Goal: Information Seeking & Learning: Learn about a topic

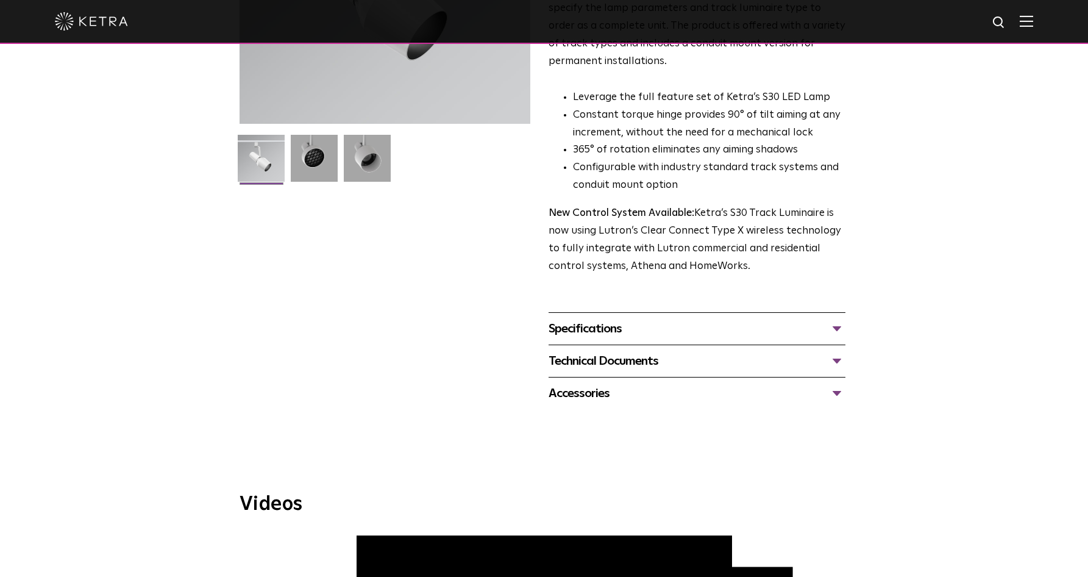
scroll to position [382, 0]
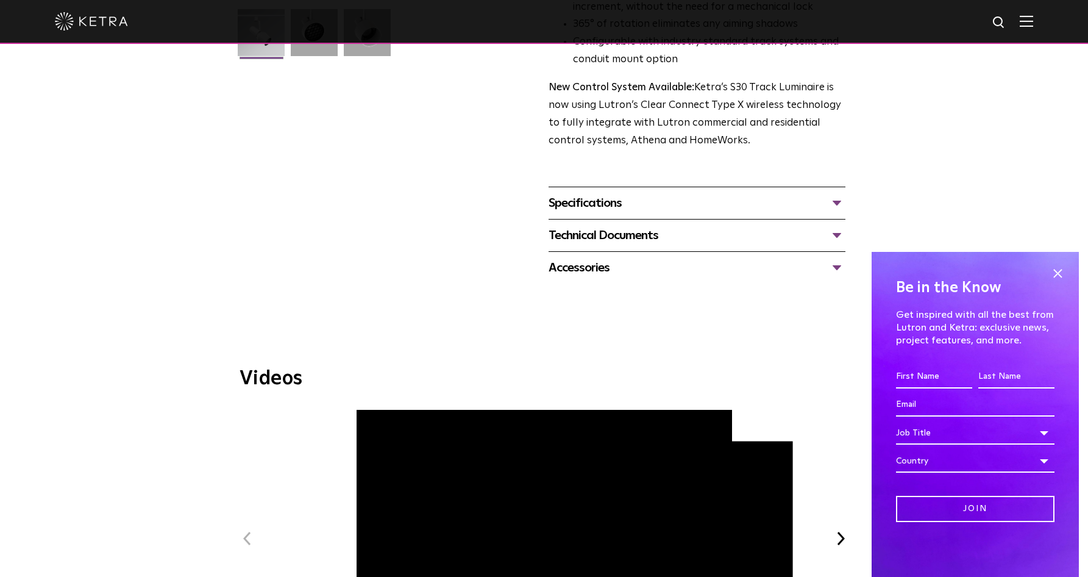
click at [584, 258] on div "Accessories" at bounding box center [697, 268] width 297 height 20
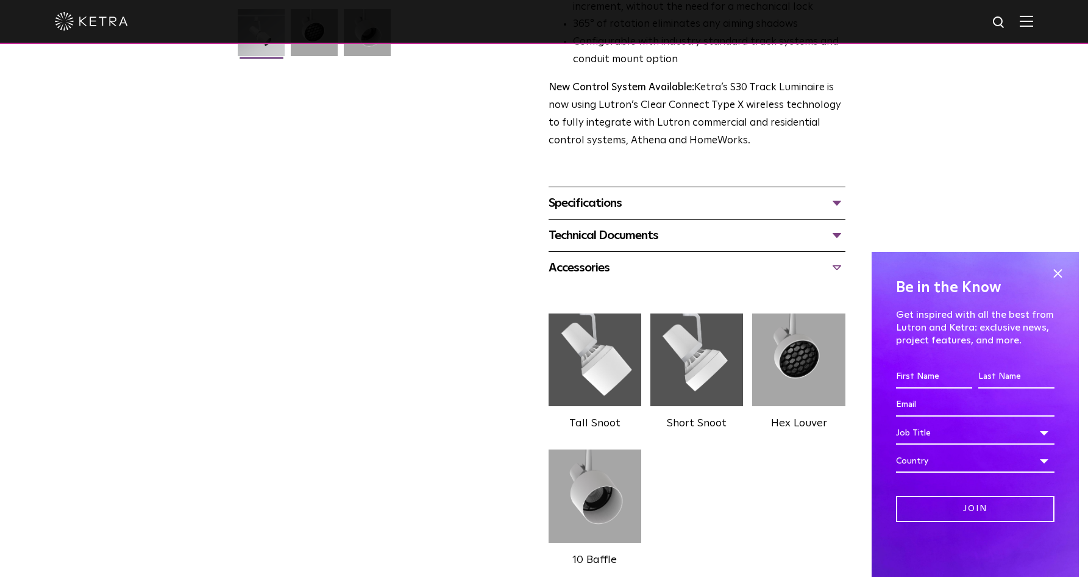
click at [589, 258] on div "Accessories" at bounding box center [697, 268] width 297 height 20
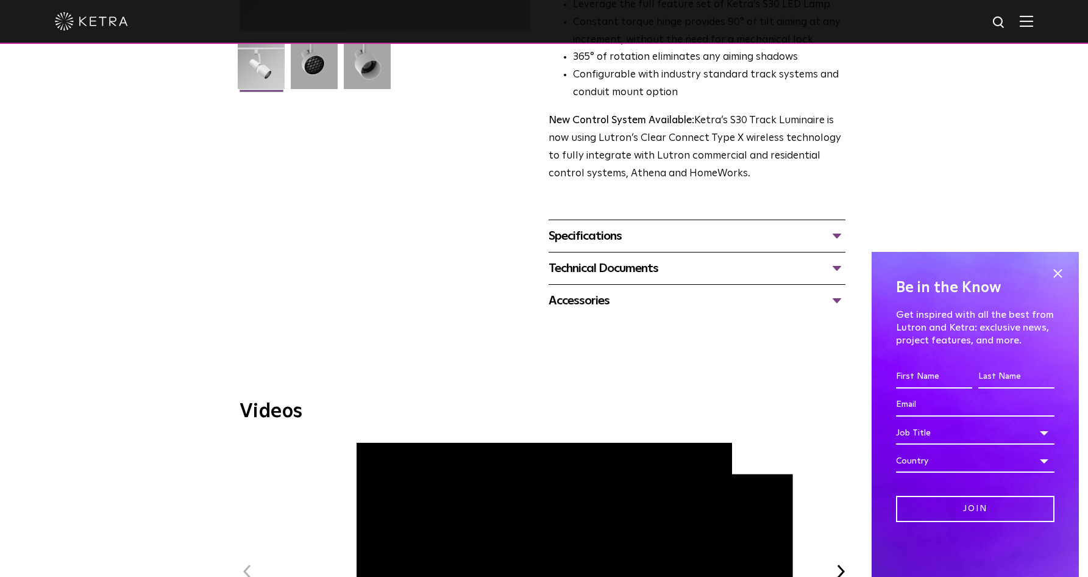
scroll to position [0, 0]
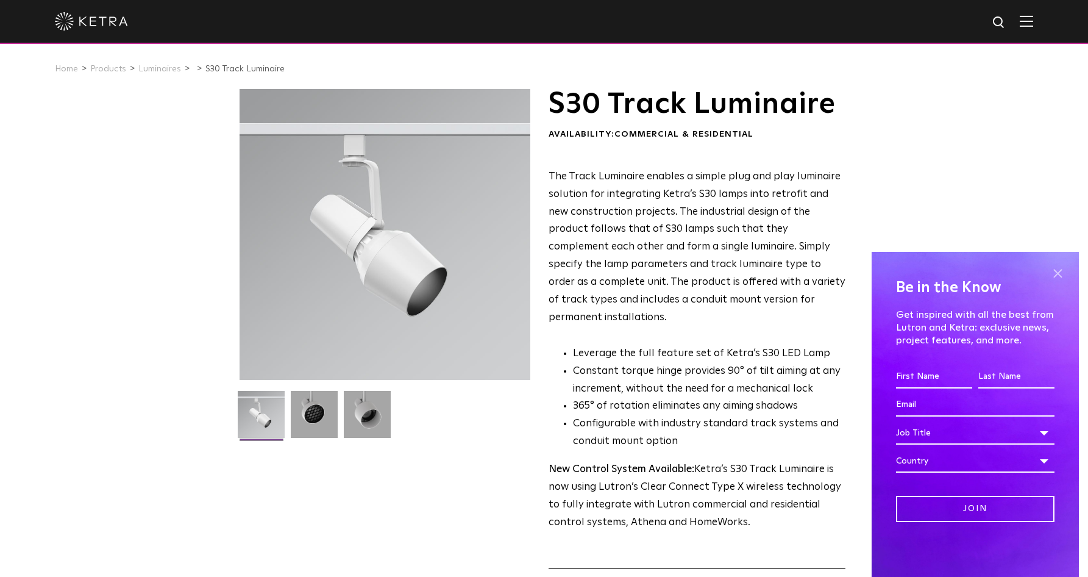
click at [1059, 269] on span at bounding box center [1058, 273] width 18 height 18
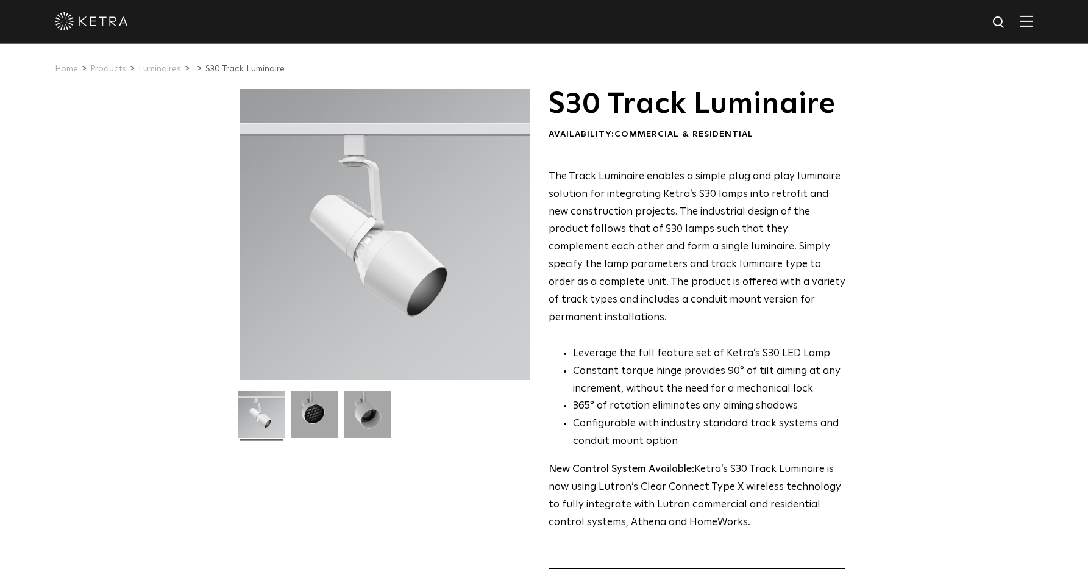
click at [1033, 21] on img at bounding box center [1026, 21] width 13 height 12
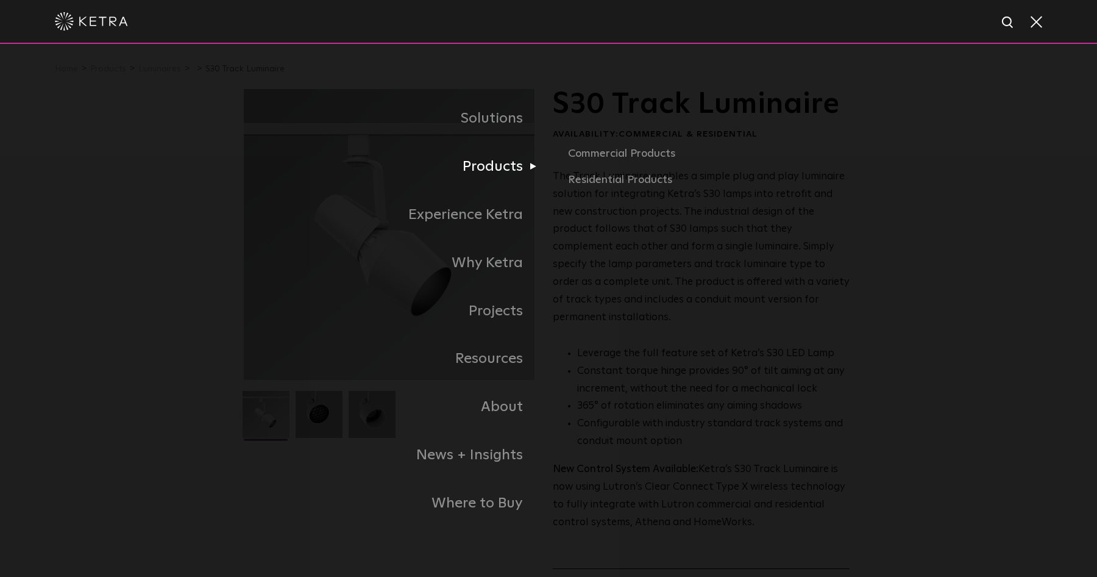
click at [474, 169] on link "Products" at bounding box center [396, 167] width 305 height 48
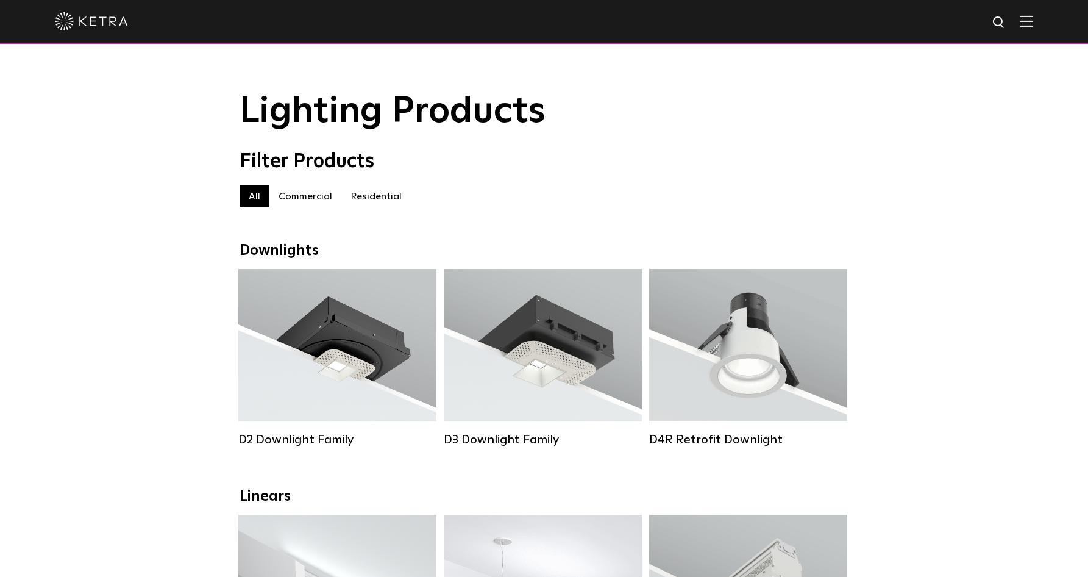
click at [299, 194] on label "Commercial" at bounding box center [305, 196] width 72 height 22
click at [252, 194] on label "All" at bounding box center [255, 196] width 30 height 22
click at [312, 191] on label "Commercial" at bounding box center [305, 196] width 72 height 22
click at [376, 191] on label "Residential" at bounding box center [375, 196] width 69 height 22
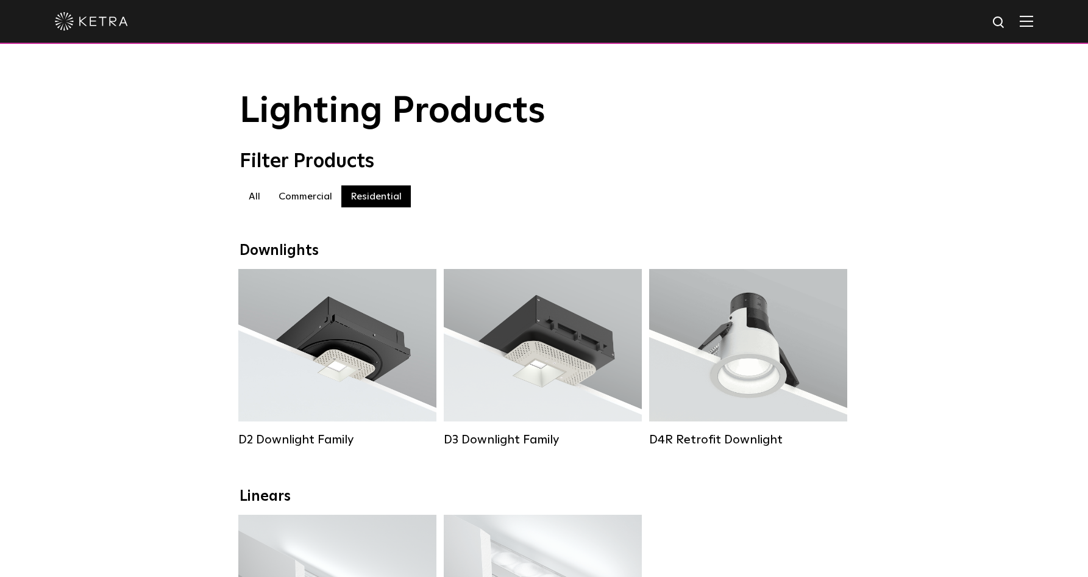
click at [307, 193] on label "Commercial" at bounding box center [305, 196] width 72 height 22
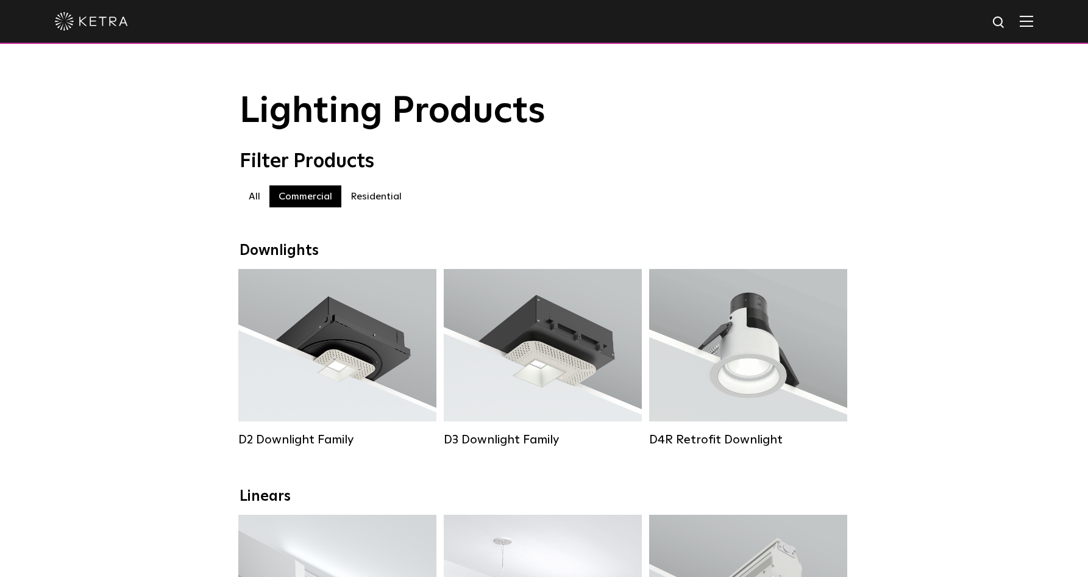
click at [252, 198] on label "All" at bounding box center [255, 196] width 30 height 22
click at [316, 201] on label "Commercial" at bounding box center [305, 196] width 72 height 22
click at [366, 195] on label "Residential" at bounding box center [375, 196] width 69 height 22
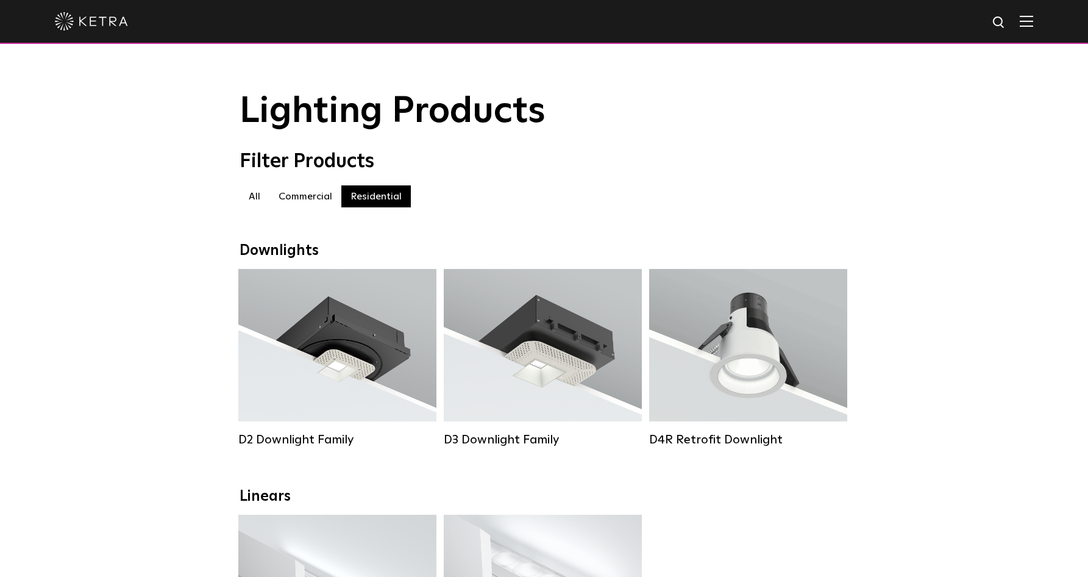
click at [285, 196] on label "Commercial" at bounding box center [305, 196] width 72 height 22
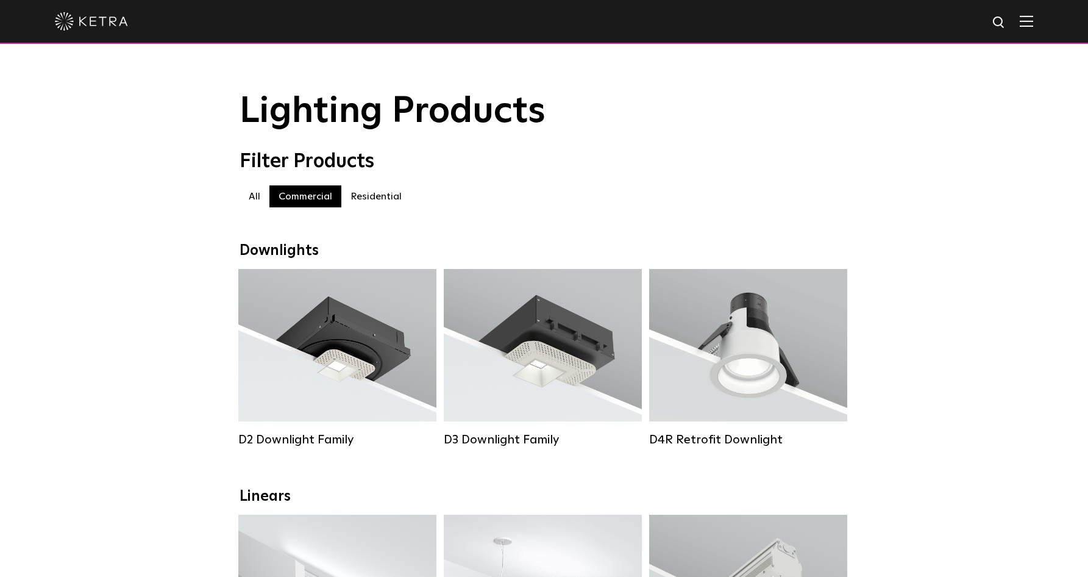
click at [252, 196] on label "All" at bounding box center [255, 196] width 30 height 22
click at [298, 193] on label "Commercial" at bounding box center [305, 196] width 72 height 22
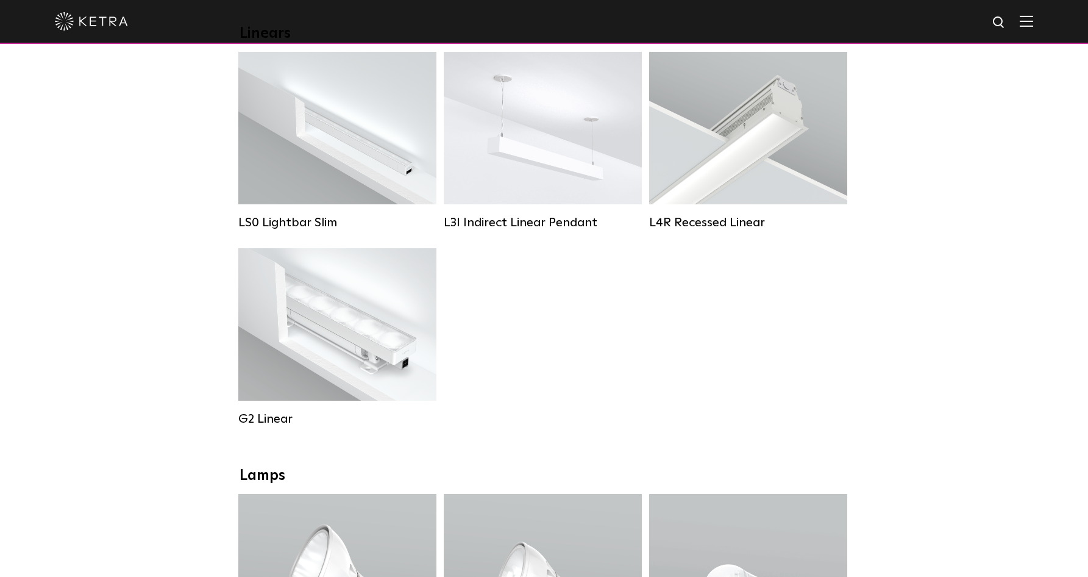
scroll to position [972, 0]
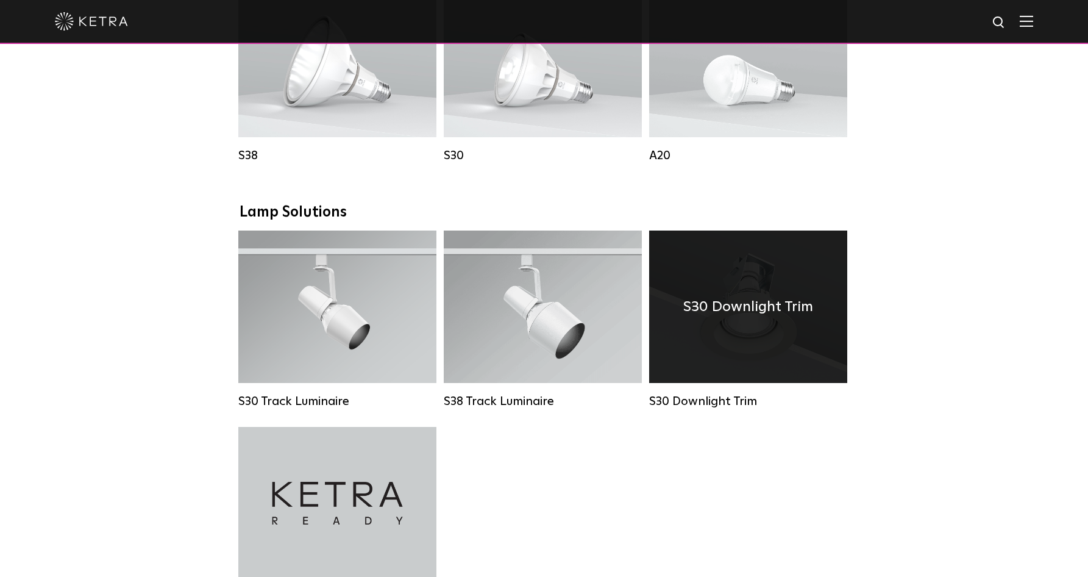
click at [763, 371] on div "S30 Downlight Trim" at bounding box center [748, 306] width 198 height 152
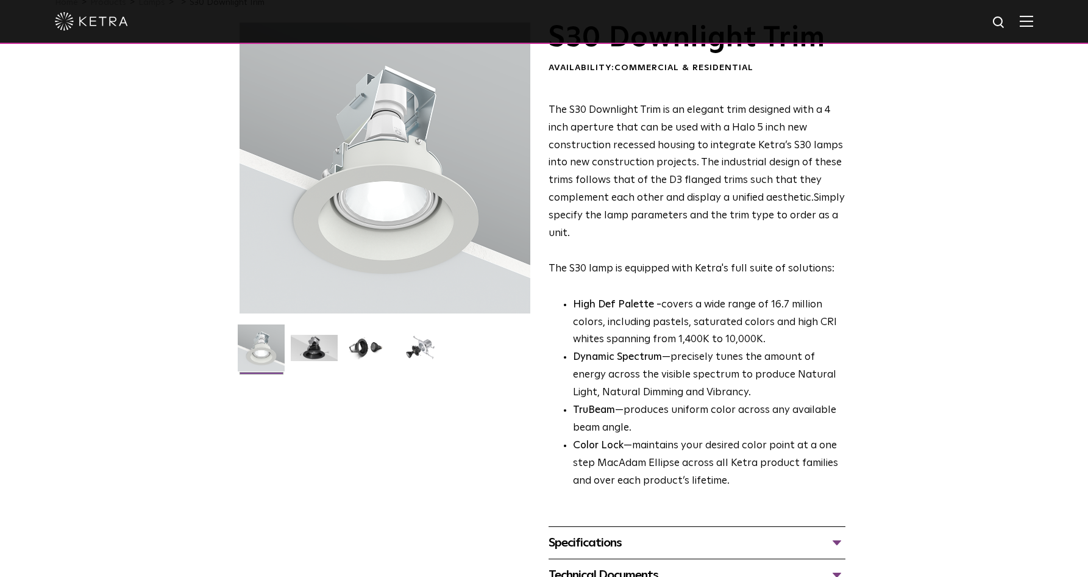
scroll to position [241, 0]
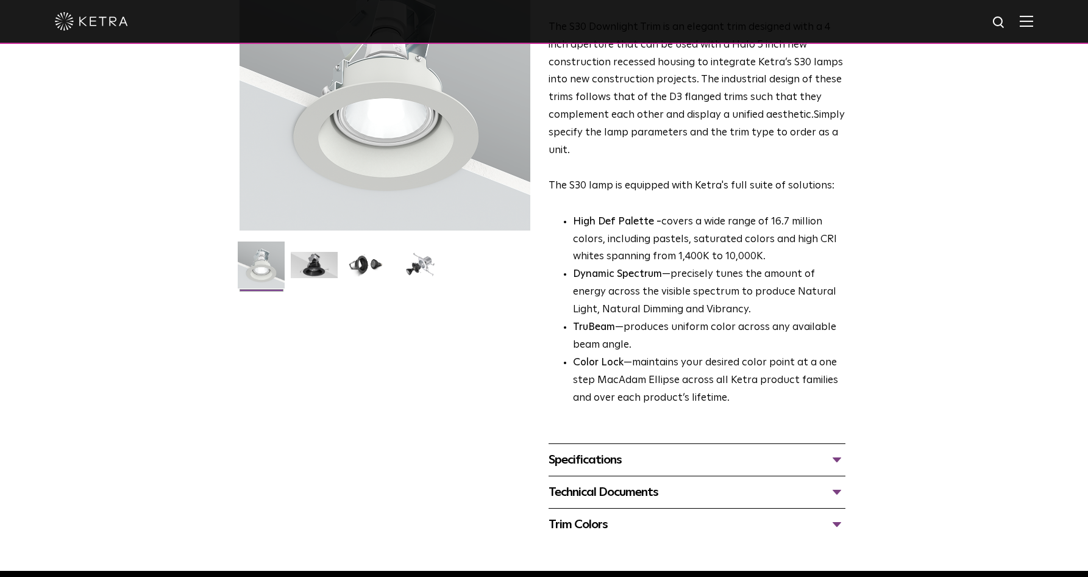
click at [620, 461] on div "Specifications" at bounding box center [697, 460] width 297 height 20
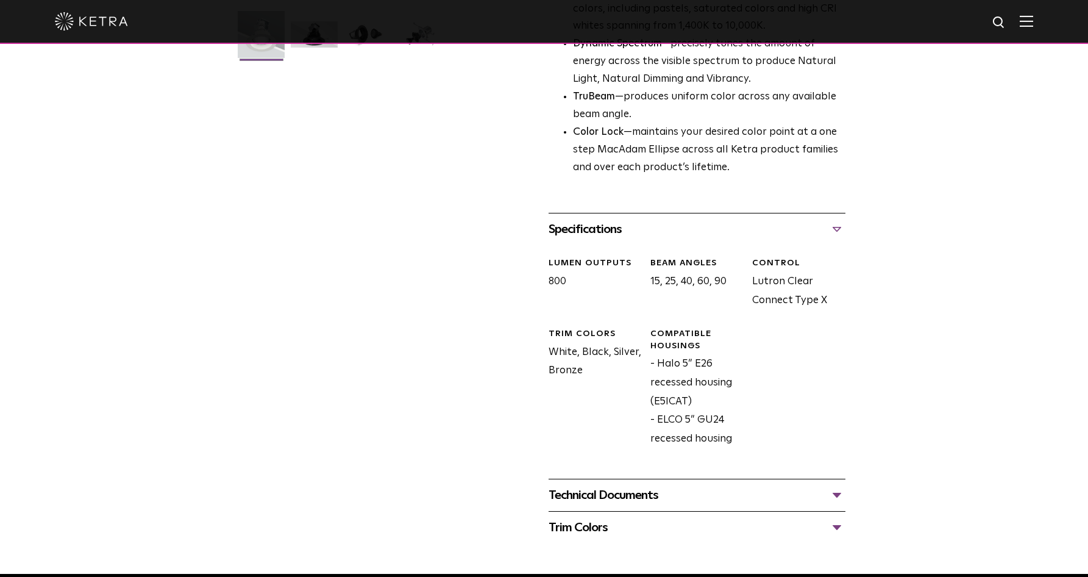
scroll to position [428, 0]
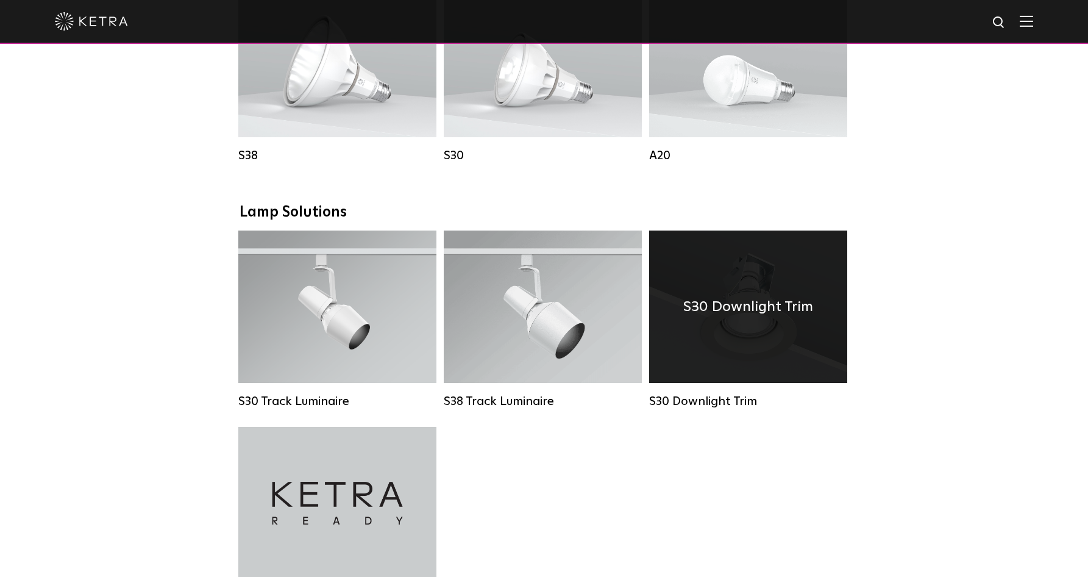
click at [824, 319] on div "S30 Downlight Trim" at bounding box center [748, 306] width 198 height 152
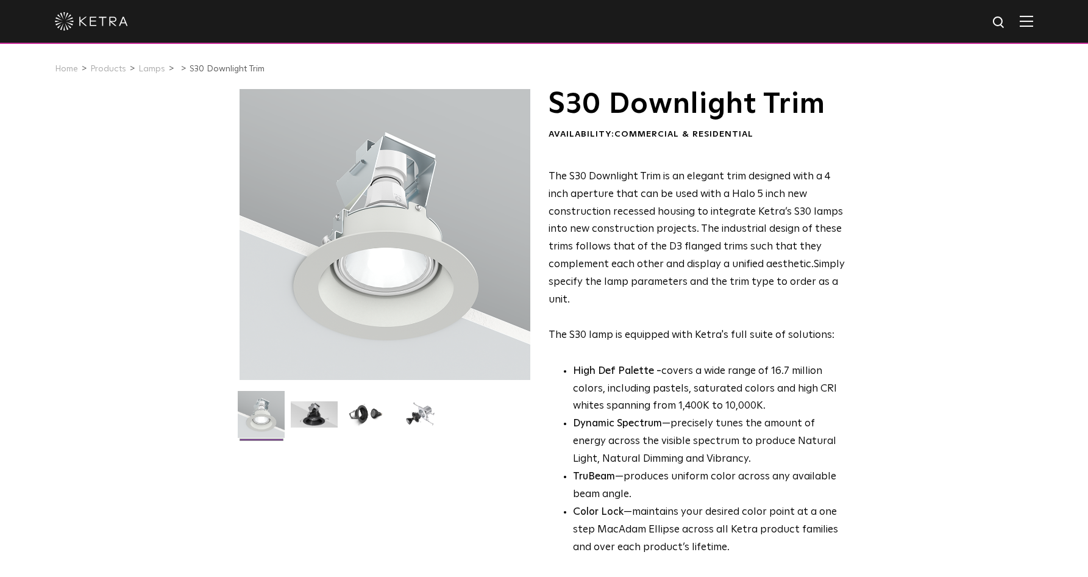
scroll to position [533, 0]
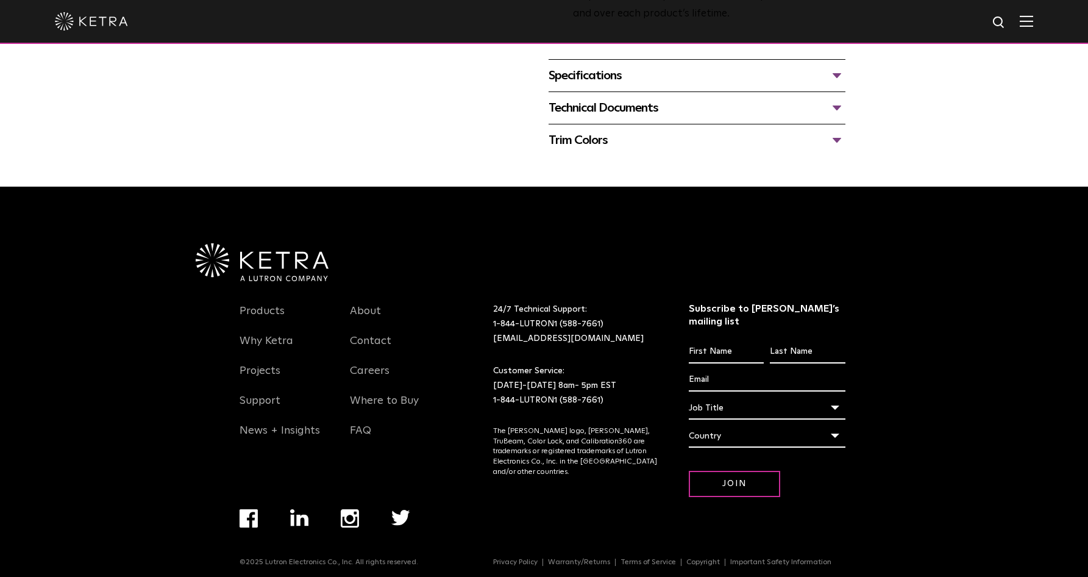
click at [604, 114] on div "Technical Documents" at bounding box center [697, 108] width 297 height 20
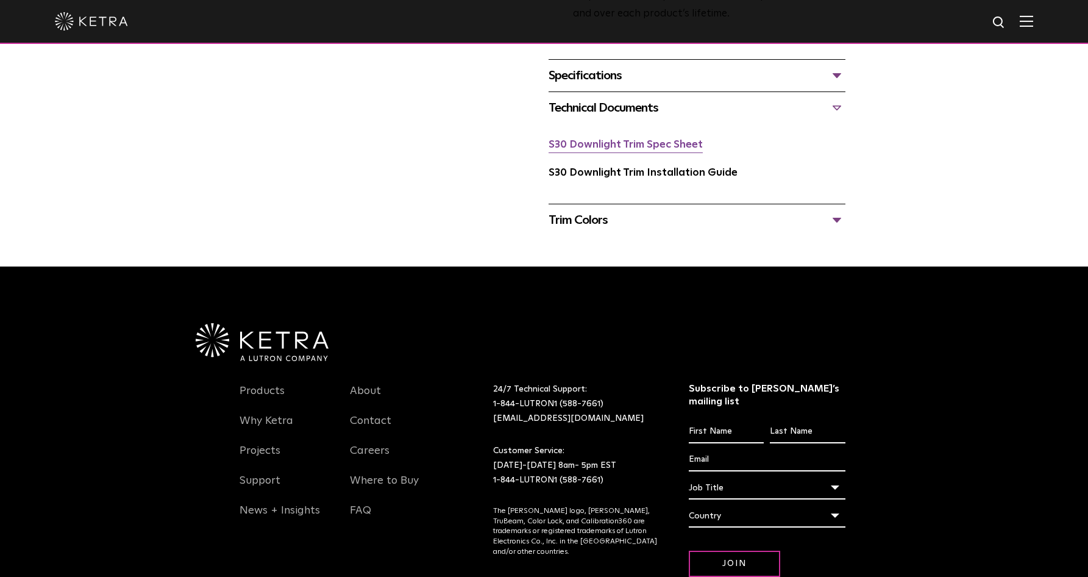
click at [671, 144] on link "S30 Downlight Trim Spec Sheet" at bounding box center [626, 145] width 154 height 10
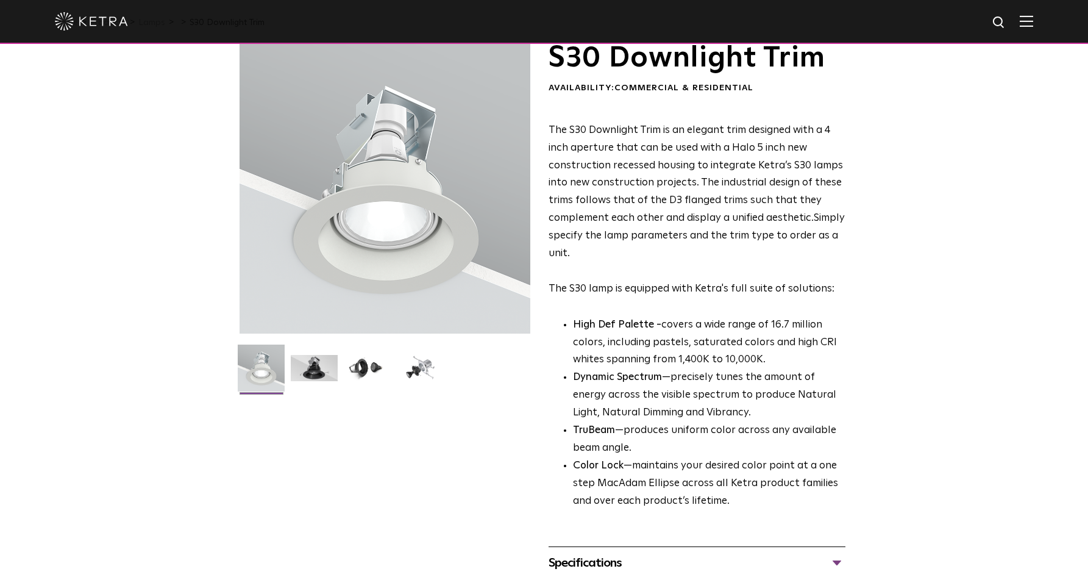
scroll to position [0, 0]
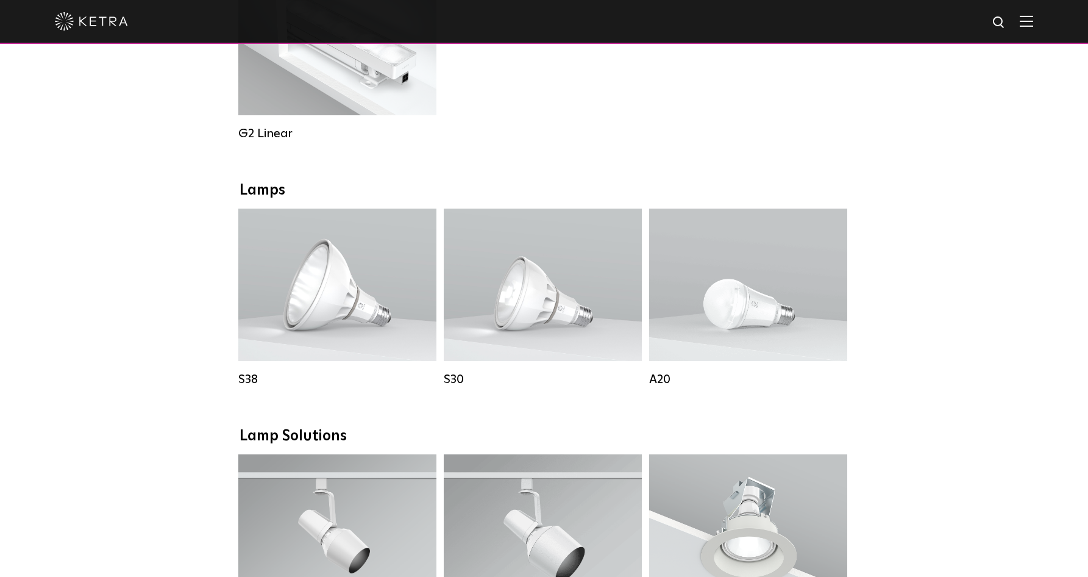
scroll to position [388, 0]
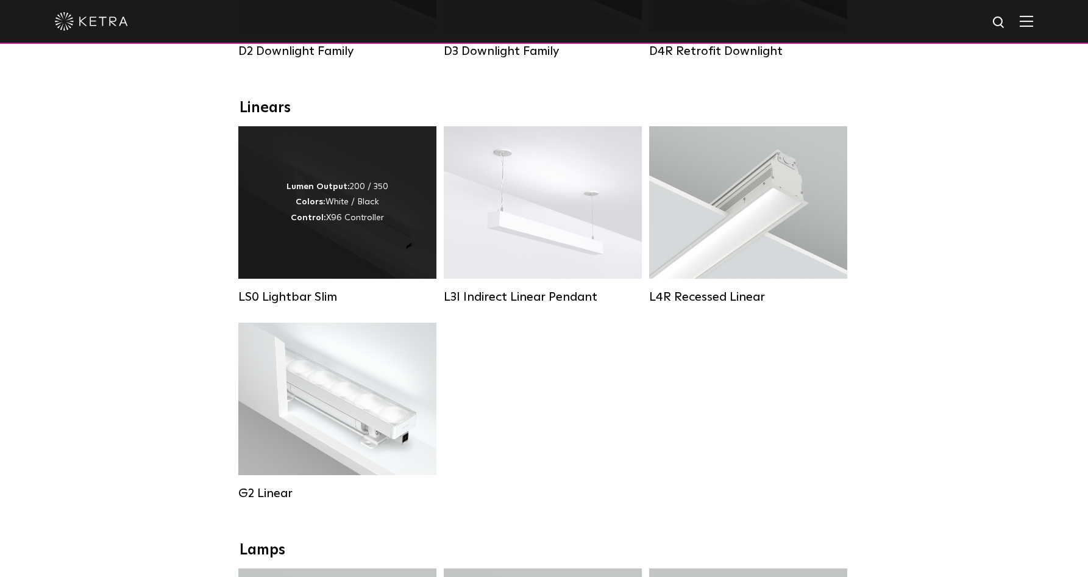
click at [349, 219] on div "Lumen Output: 200 / 350 Colors: White / Black Control: X96 Controller" at bounding box center [338, 202] width 102 height 46
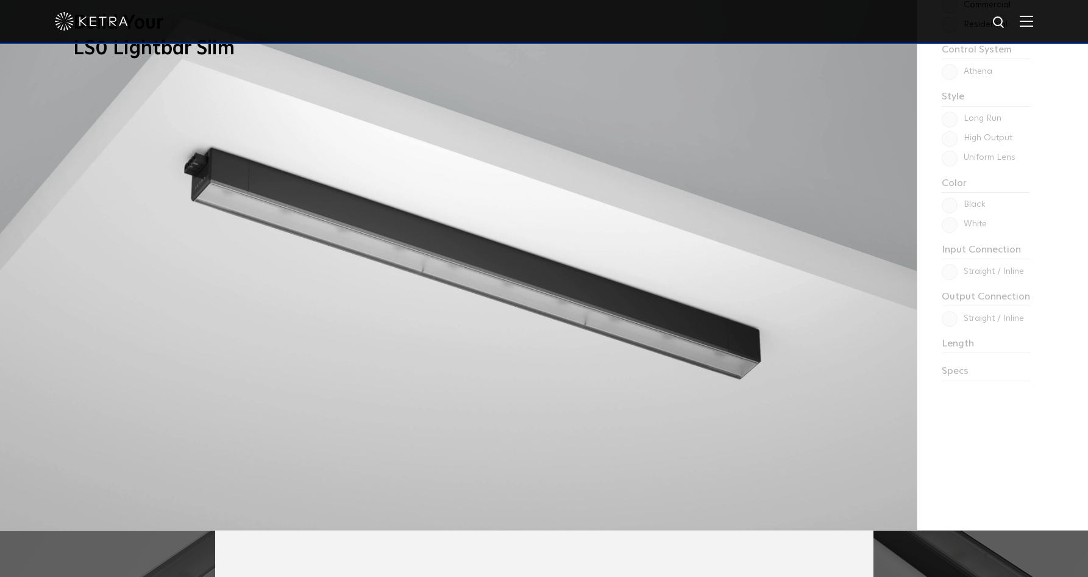
scroll to position [1042, 0]
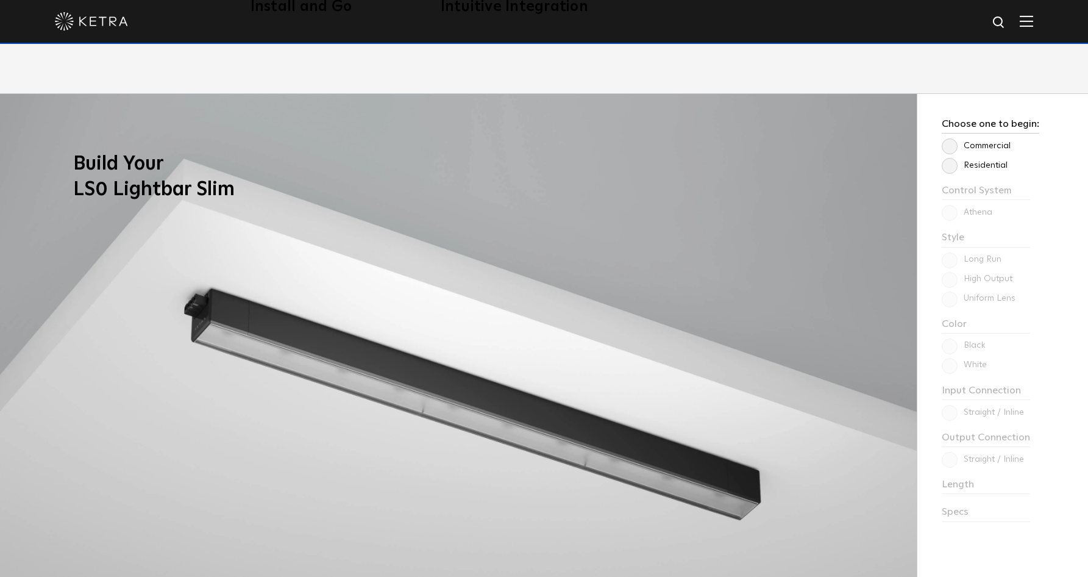
click at [977, 167] on label "Residential" at bounding box center [975, 165] width 66 height 10
click at [0, 0] on input "Residential" at bounding box center [0, 0] width 0 height 0
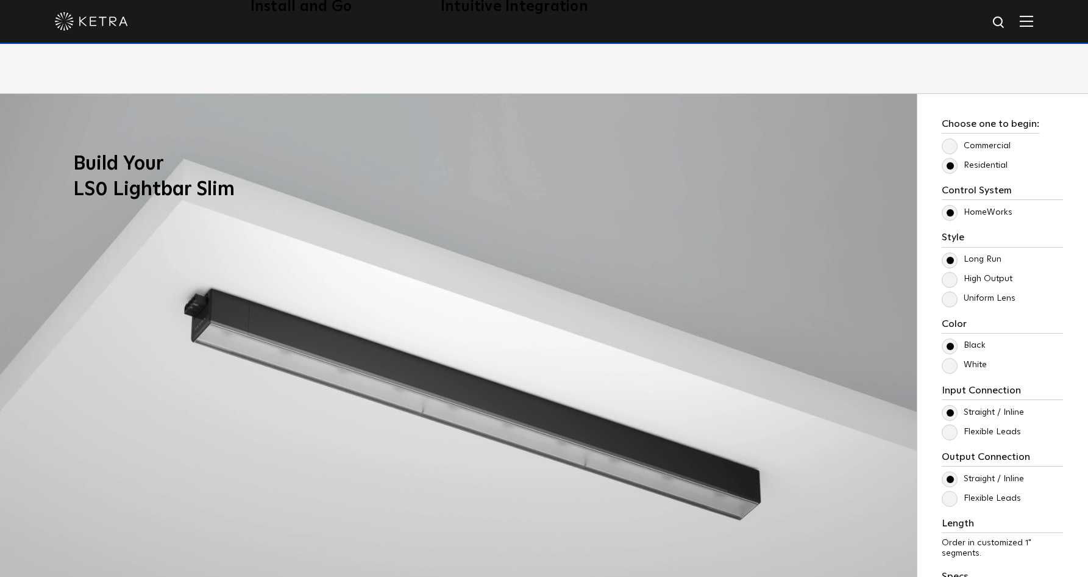
click at [977, 293] on label "Uniform Lens" at bounding box center [979, 298] width 74 height 10
click at [0, 0] on input "Uniform Lens" at bounding box center [0, 0] width 0 height 0
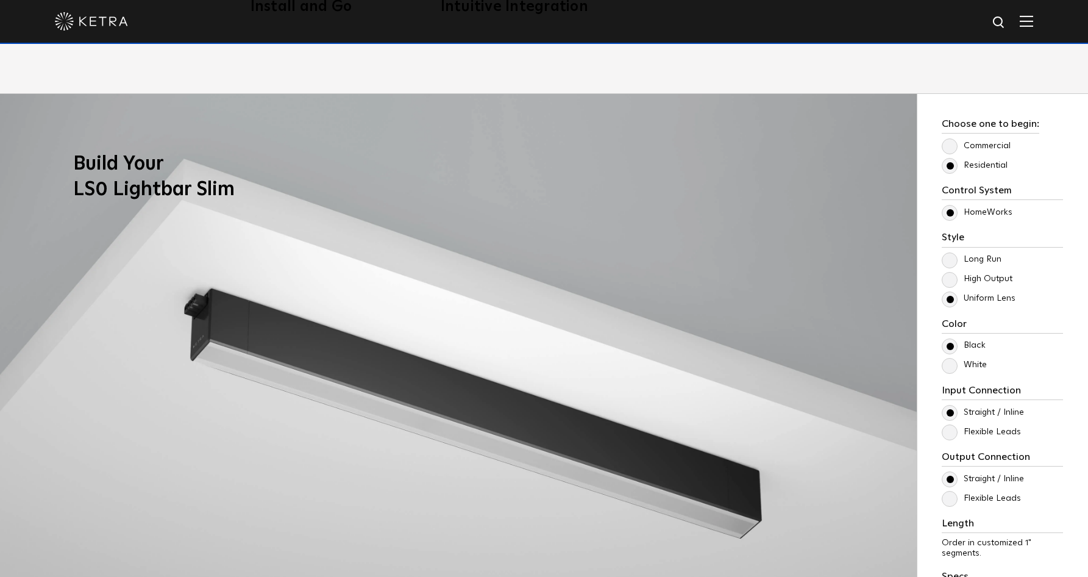
scroll to position [1086, 0]
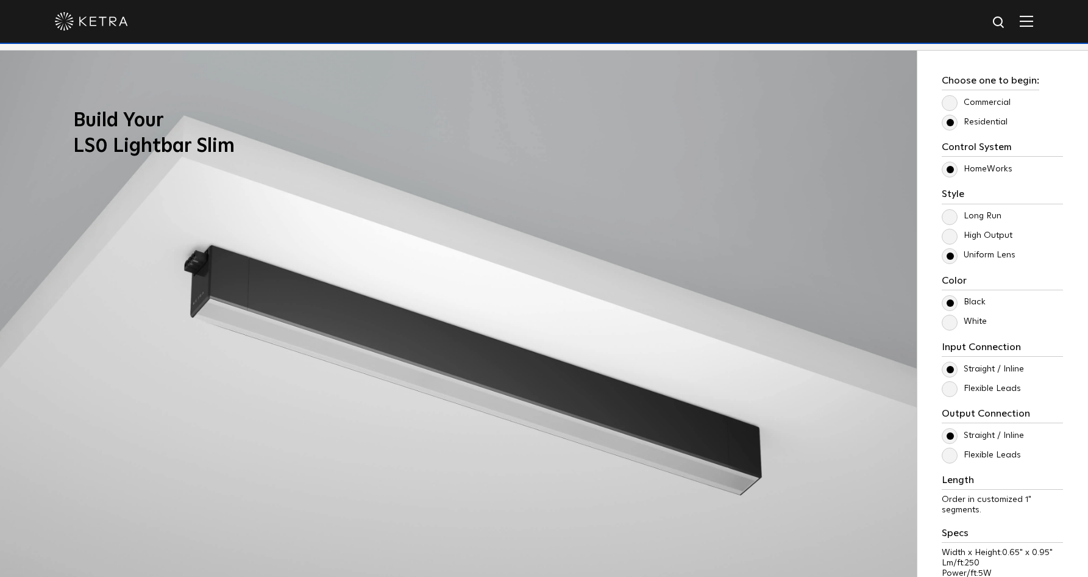
click at [976, 235] on label "High Output" at bounding box center [977, 235] width 71 height 10
click at [0, 0] on input "High Output" at bounding box center [0, 0] width 0 height 0
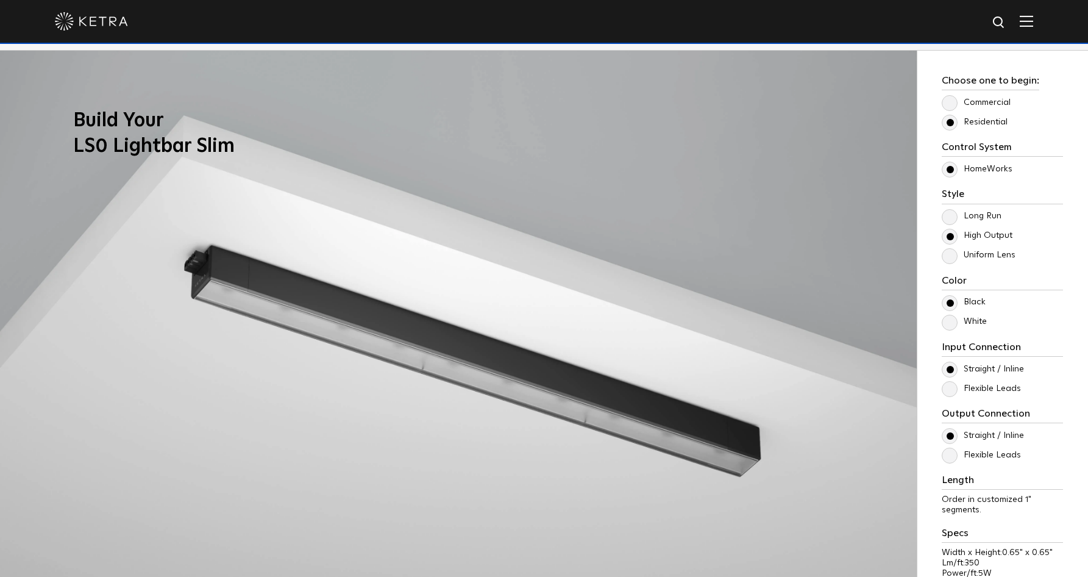
click at [978, 250] on label "Uniform Lens" at bounding box center [979, 255] width 74 height 10
click at [0, 0] on input "Uniform Lens" at bounding box center [0, 0] width 0 height 0
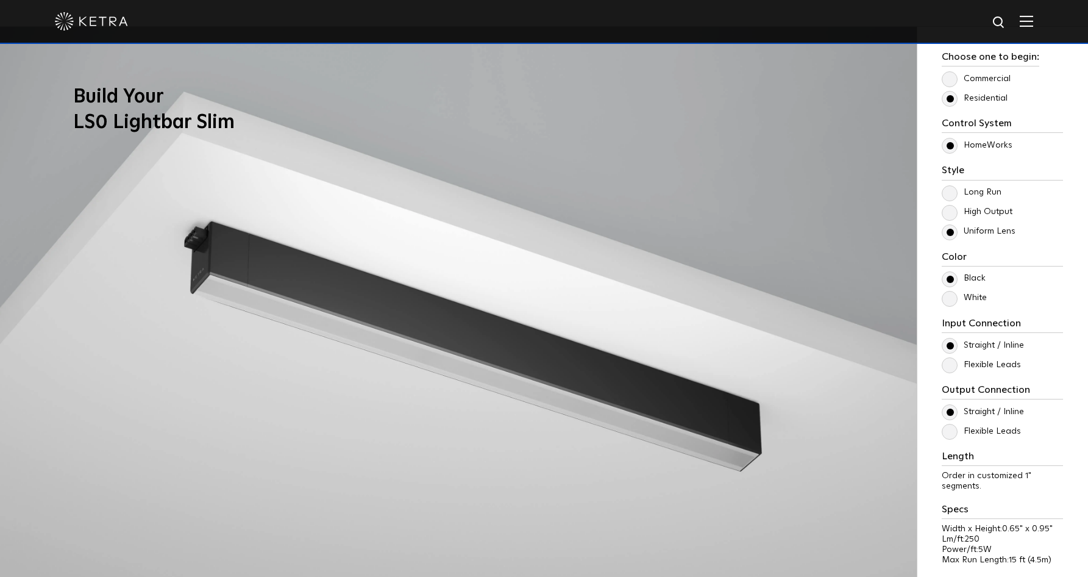
click at [979, 299] on label "White" at bounding box center [964, 298] width 45 height 10
click at [0, 0] on input "White" at bounding box center [0, 0] width 0 height 0
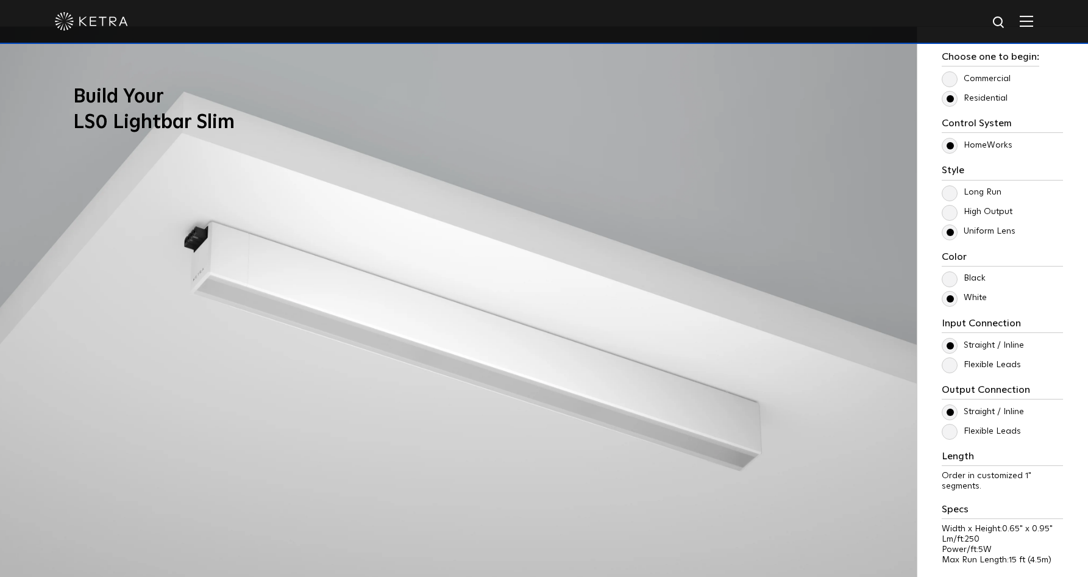
scroll to position [1285, 0]
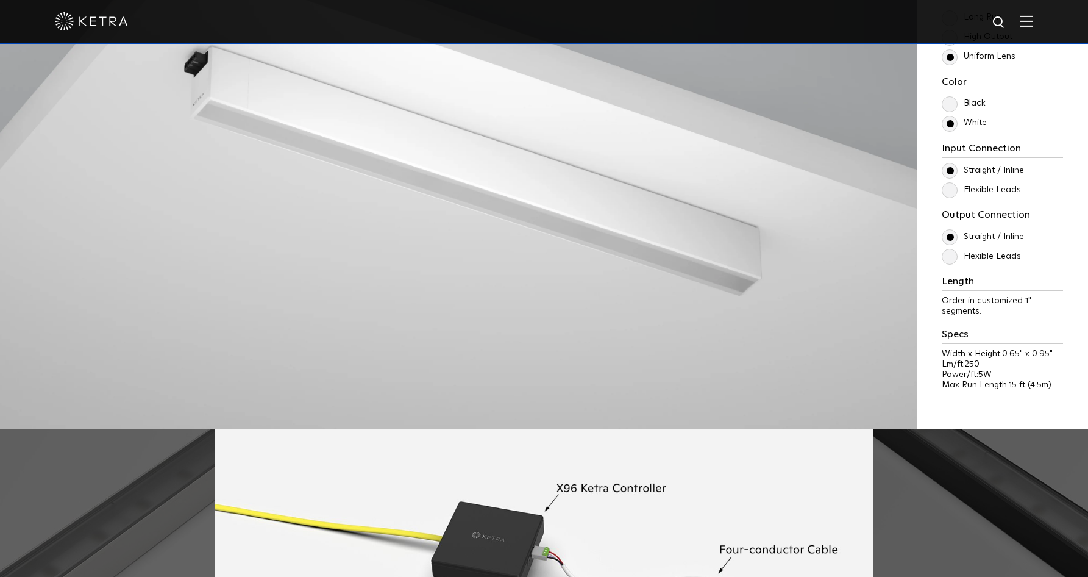
click at [980, 254] on label "Flexible Leads" at bounding box center [981, 256] width 79 height 10
click at [0, 0] on input "Flexible Leads" at bounding box center [0, 0] width 0 height 0
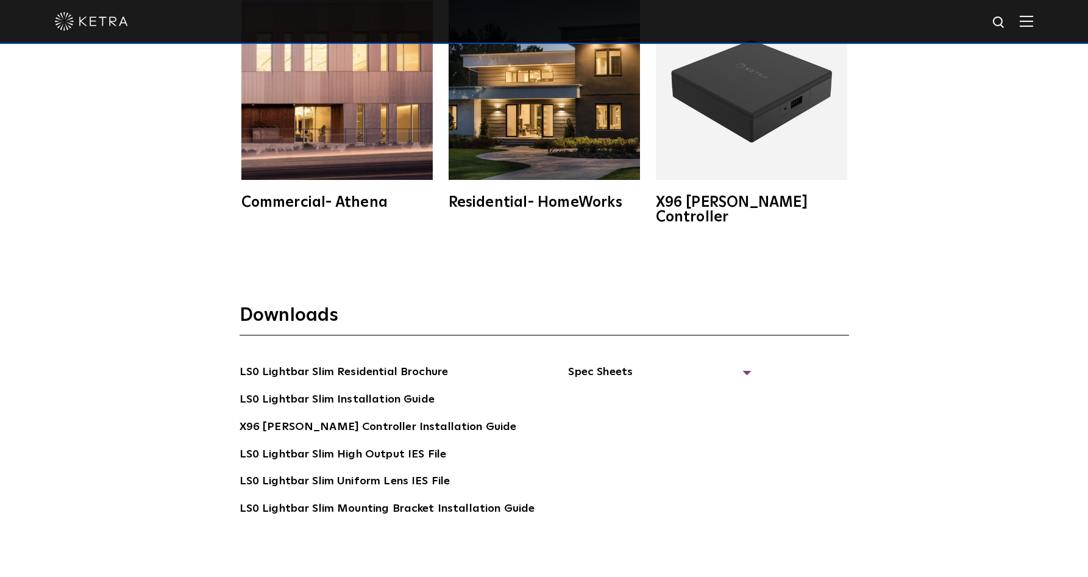
scroll to position [2396, 0]
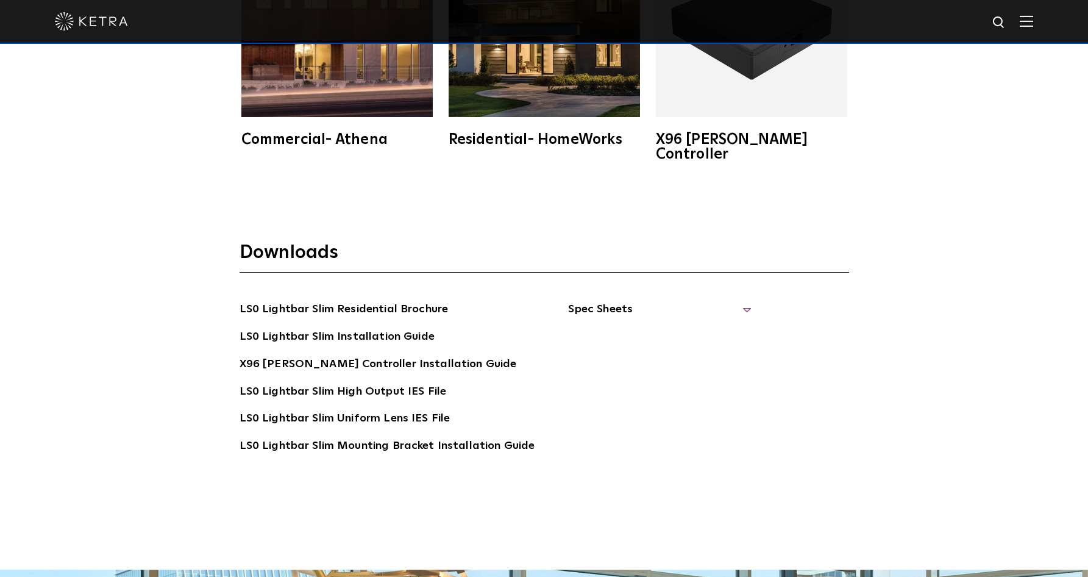
click at [607, 301] on span "Spec Sheets" at bounding box center [659, 314] width 183 height 27
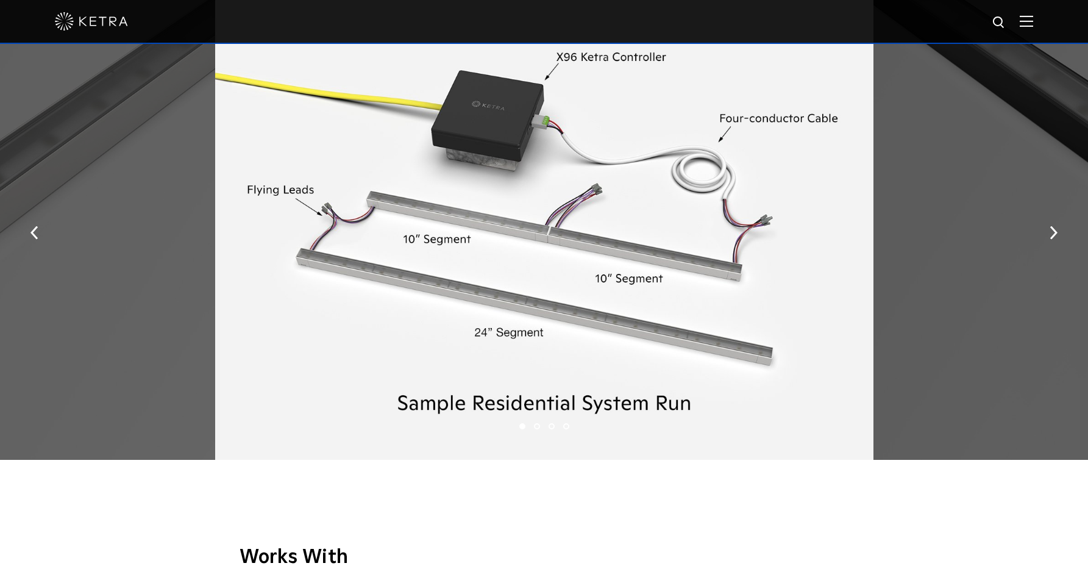
scroll to position [1653, 0]
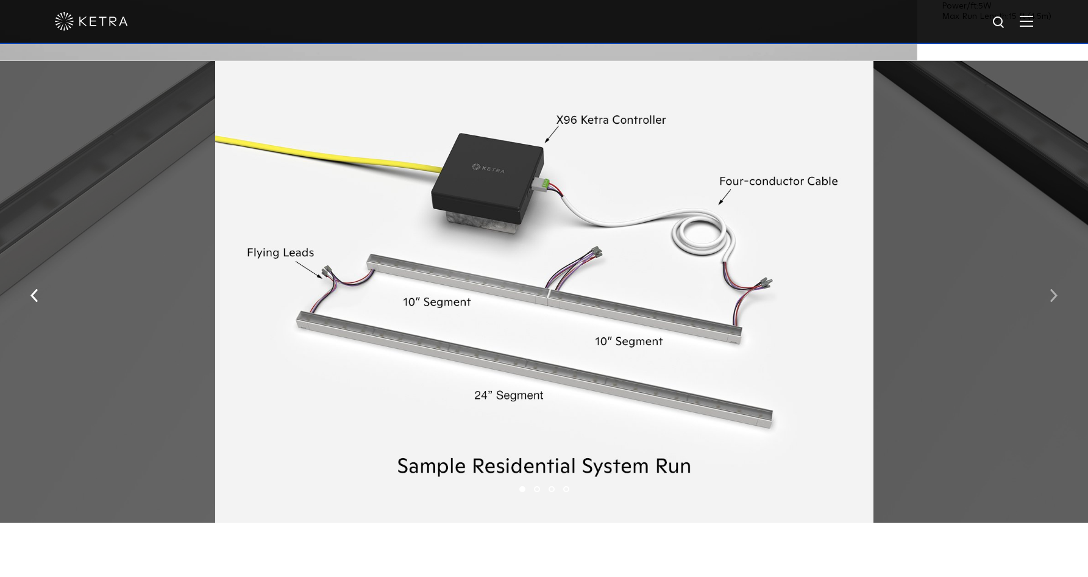
click at [1061, 301] on button "button" at bounding box center [1054, 295] width 26 height 42
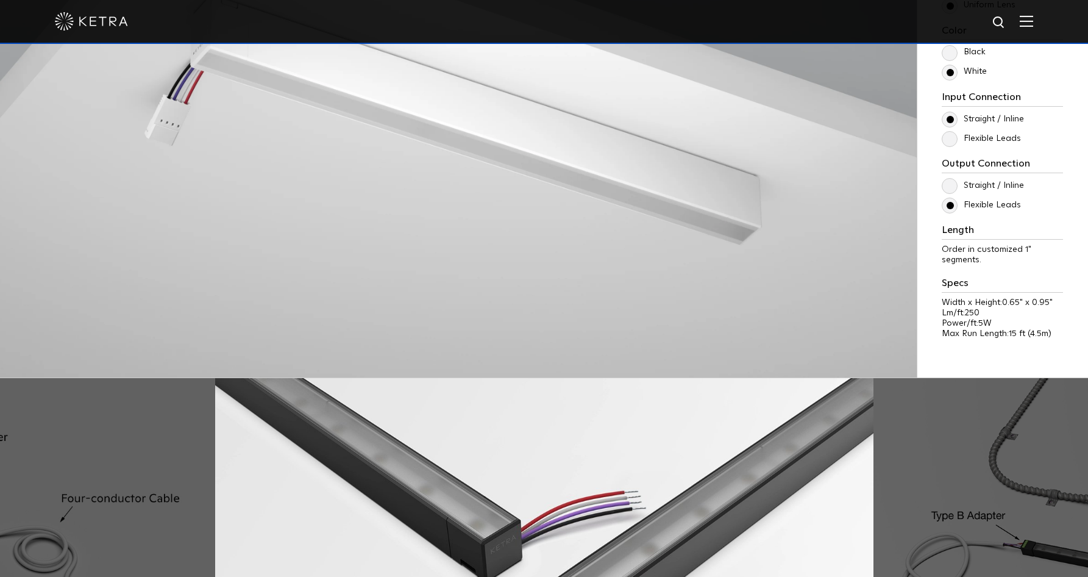
scroll to position [0, 0]
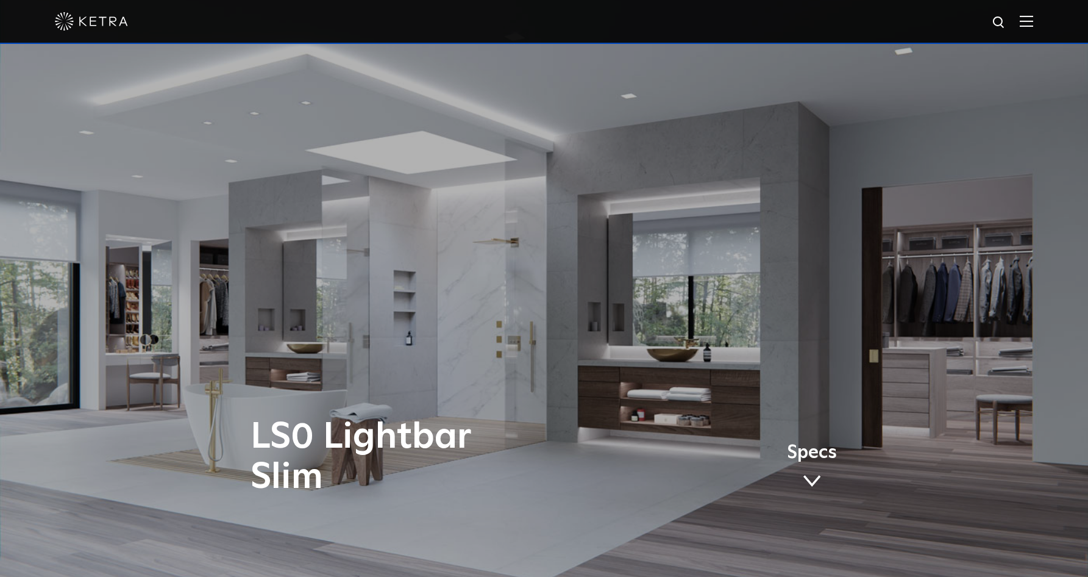
click at [1032, 24] on img at bounding box center [1026, 21] width 13 height 12
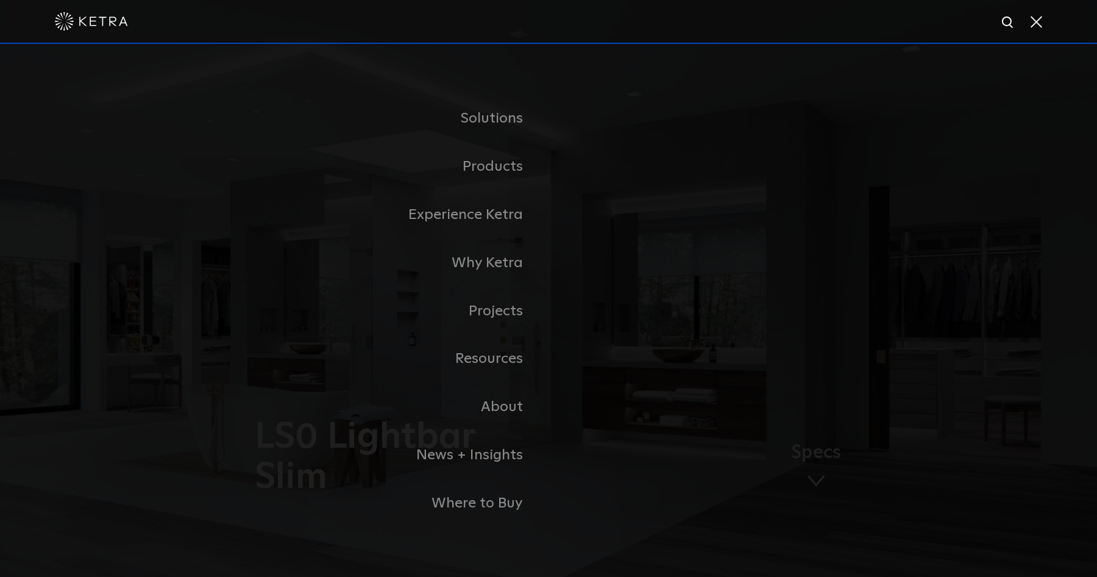
click at [1032, 24] on span at bounding box center [1035, 21] width 13 height 12
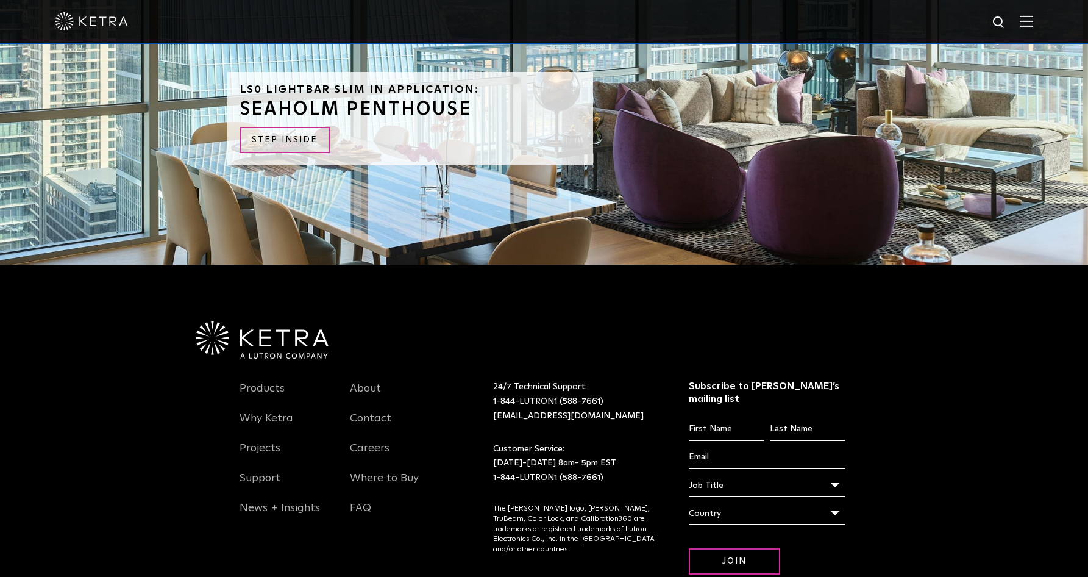
scroll to position [3157, 0]
